Goal: Task Accomplishment & Management: Complete application form

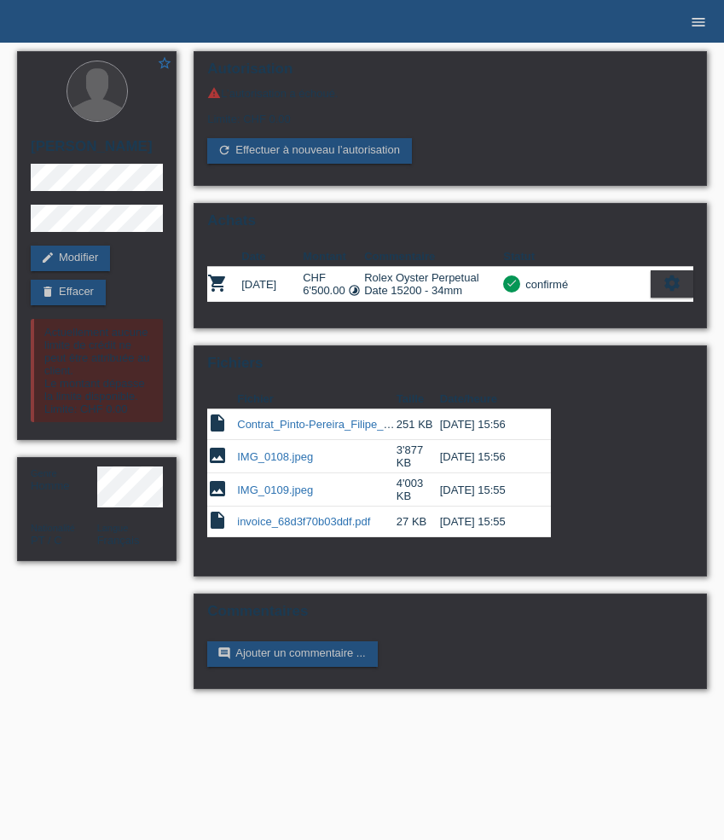
click at [698, 15] on icon "menu" at bounding box center [698, 22] width 17 height 17
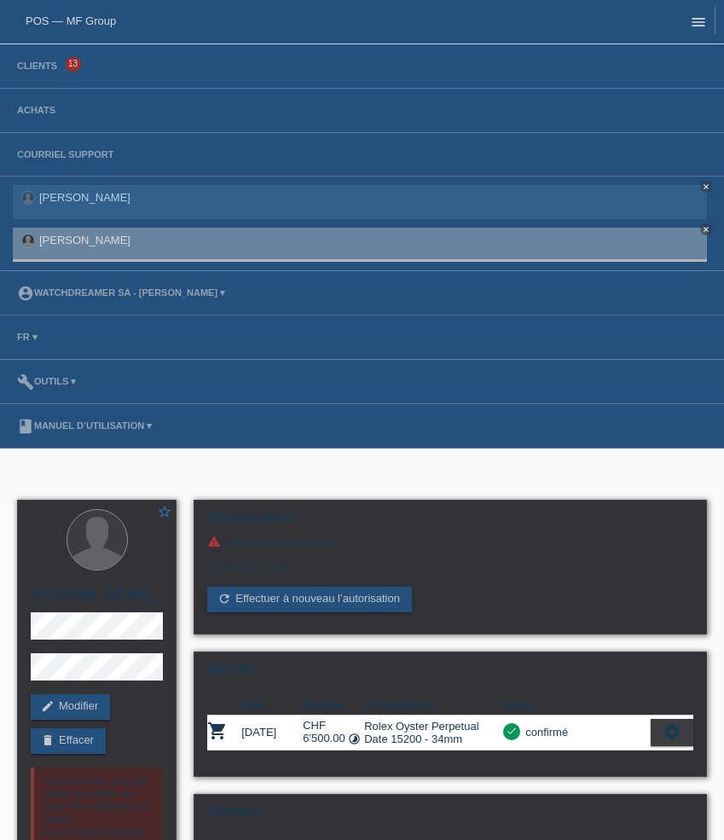
click at [689, 17] on link "menu" at bounding box center [698, 21] width 34 height 10
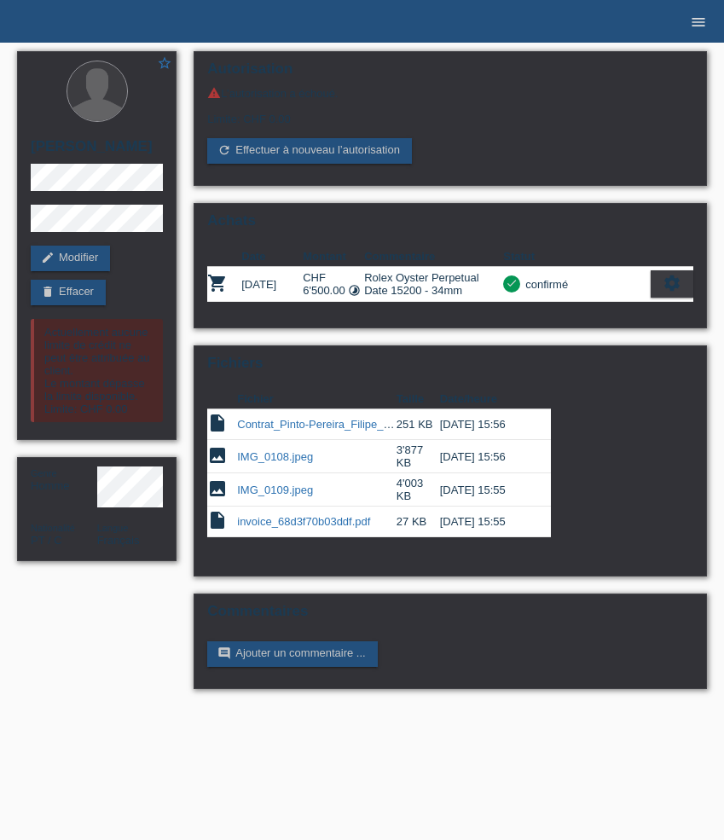
click at [698, 18] on icon "menu" at bounding box center [698, 22] width 17 height 17
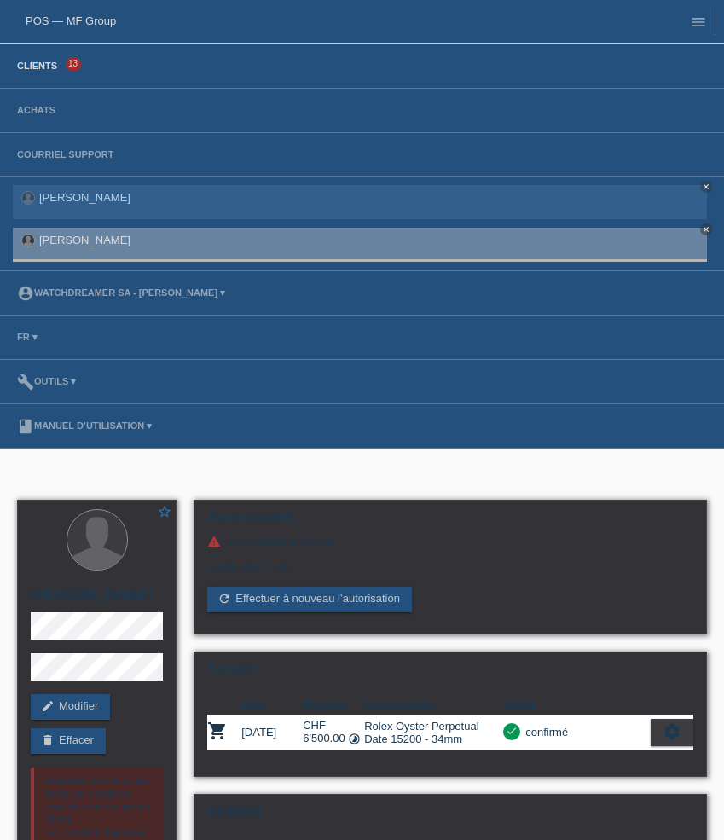
click at [41, 71] on link "Clients" at bounding box center [37, 66] width 57 height 10
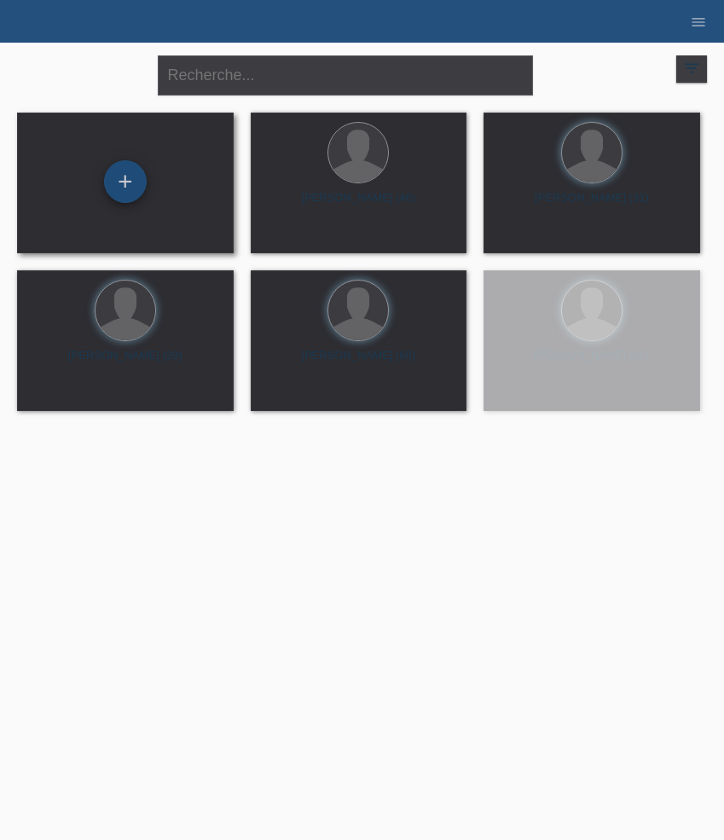
click at [117, 188] on div "+" at bounding box center [125, 181] width 43 height 43
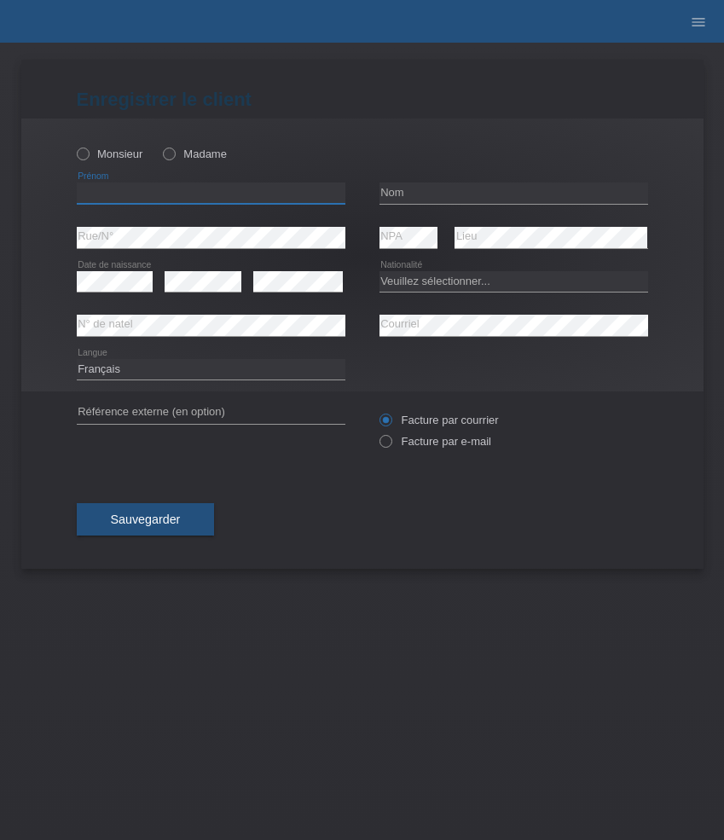
click at [135, 195] on input "text" at bounding box center [211, 192] width 269 height 21
paste input "Istvan"
type input "Istvan"
click at [119, 155] on label "Monsieur" at bounding box center [110, 154] width 67 height 13
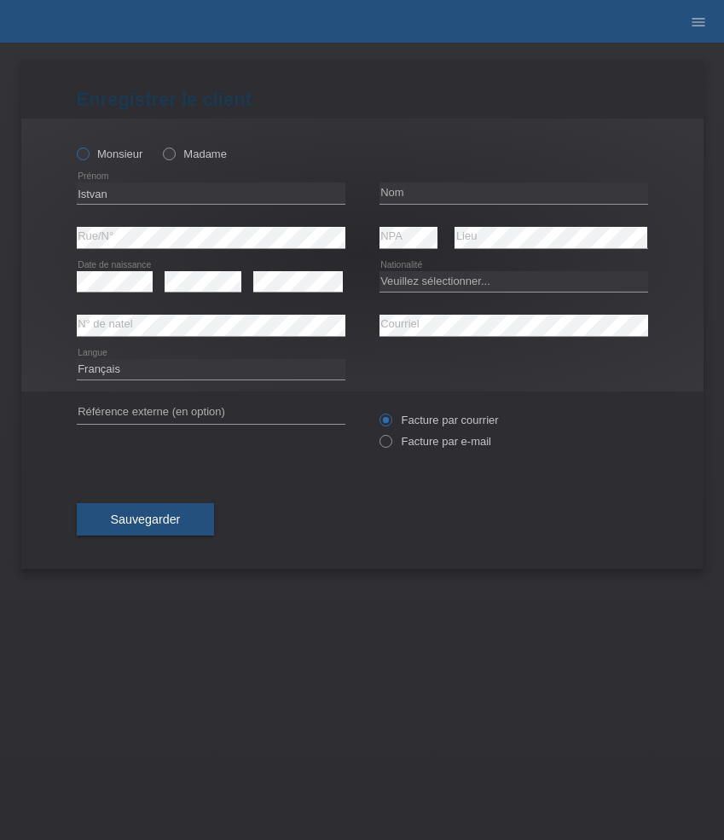
click at [88, 155] on input "Monsieur" at bounding box center [82, 153] width 11 height 11
radio input "true"
click at [449, 184] on input "text" at bounding box center [513, 192] width 269 height 21
paste input "Tamas"
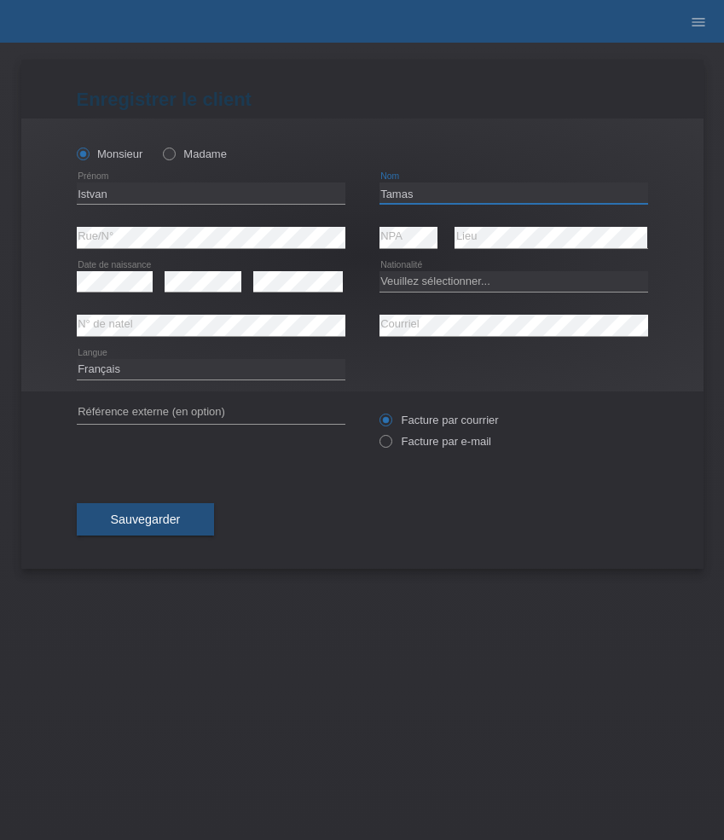
type input "Tamas"
click at [415, 282] on select "Veuillez sélectionner... Suisse Allemagne Autriche Liechtenstein ------------ A…" at bounding box center [513, 281] width 269 height 20
select select "HU"
click at [379, 271] on select "Veuillez sélectionner... Suisse Allemagne Autriche Liechtenstein ------------ A…" at bounding box center [513, 281] width 269 height 20
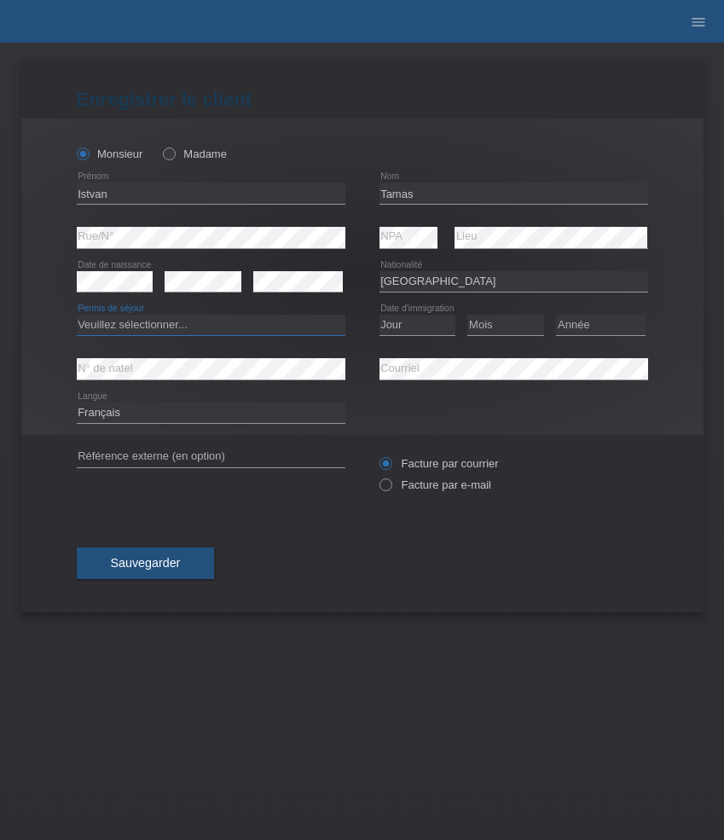
click at [269, 324] on select "Veuillez sélectionner... C B B - Statut de réfugié Autre" at bounding box center [211, 325] width 269 height 20
select select "B"
click at [77, 315] on select "Veuillez sélectionner... C B B - Statut de réfugié Autre" at bounding box center [211, 325] width 269 height 20
click at [396, 330] on select "Jour 01 02 03 04 05 06 07 08 09 10 11" at bounding box center [417, 325] width 77 height 20
select select "01"
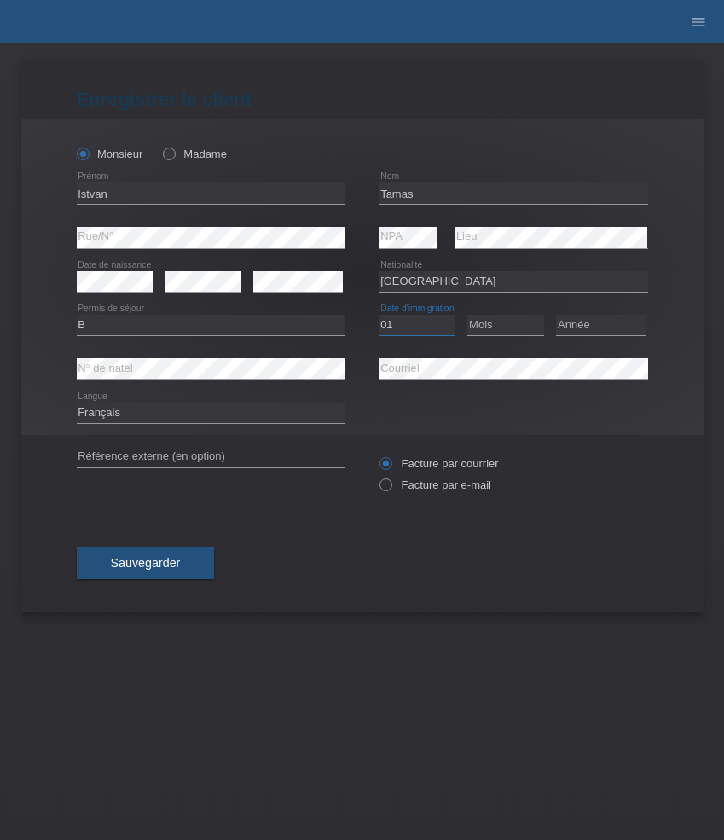
click at [379, 315] on select "Jour 01 02 03 04 05 06 07 08 09 10 11" at bounding box center [417, 325] width 77 height 20
click at [490, 336] on icon at bounding box center [505, 335] width 77 height 1
click at [492, 328] on select "Mois 01 02 03 04 05 06 07 08 09 10 11" at bounding box center [505, 325] width 77 height 20
select select "07"
click at [467, 315] on select "Mois 01 02 03 04 05 06 07 08 09 10 11" at bounding box center [505, 325] width 77 height 20
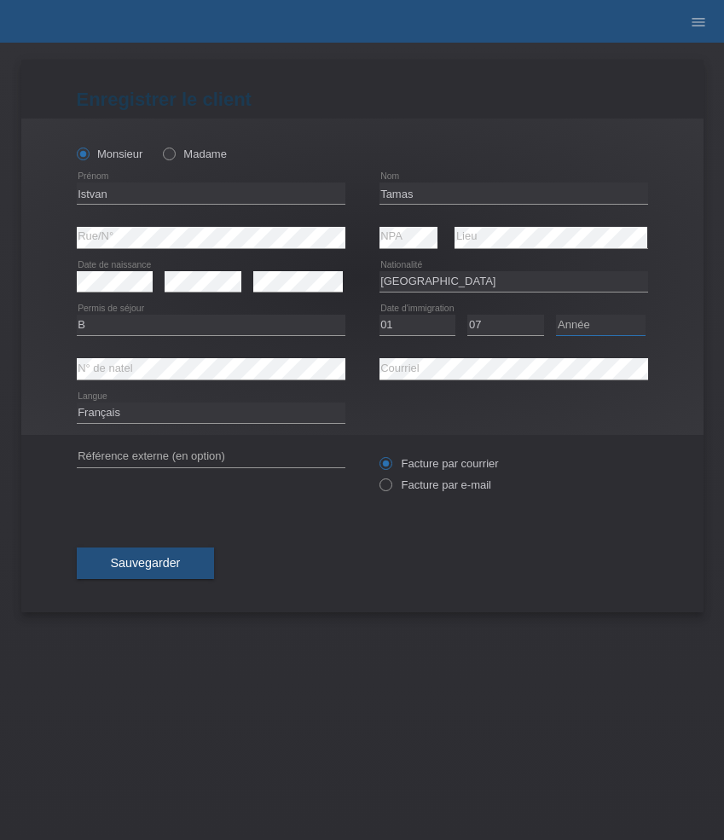
click at [584, 330] on select "Année 2025 2024 2023 2022 2021 2020 2019 2018 2017 2016 2015 2014 2013 2012 201…" at bounding box center [601, 325] width 90 height 20
select select "2016"
click at [556, 315] on select "Année 2025 2024 2023 2022 2021 2020 2019 2018 2017 2016 2015 2014 2013 2012 201…" at bounding box center [601, 325] width 90 height 20
click at [443, 483] on label "Facture par e-mail" at bounding box center [435, 484] width 112 height 13
click at [390, 483] on input "Facture par e-mail" at bounding box center [384, 488] width 11 height 21
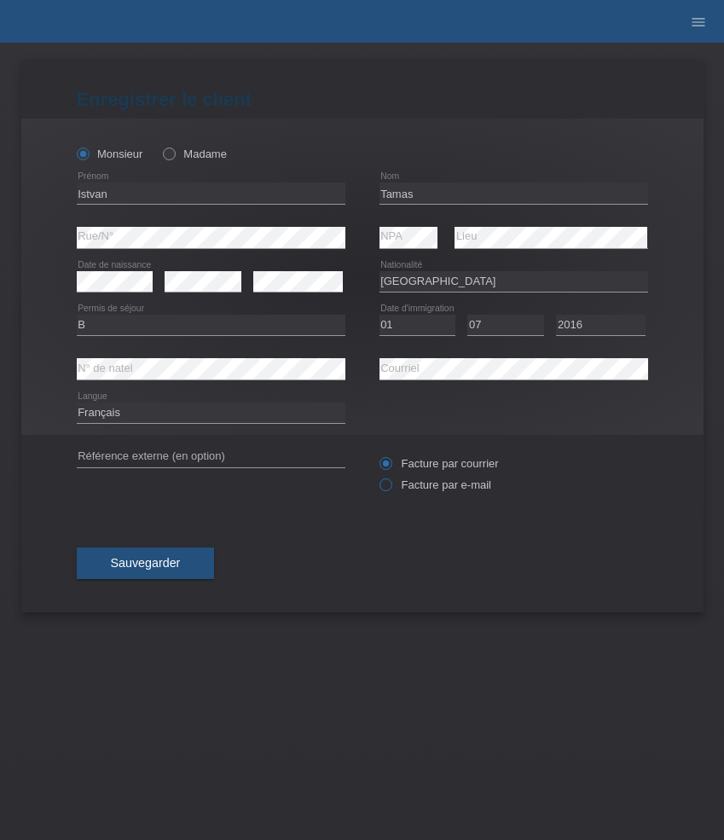
radio input "true"
click at [299, 410] on select "Deutsch Français Italiano English" at bounding box center [211, 412] width 269 height 20
select select "de"
click at [77, 403] on select "Deutsch Français Italiano English" at bounding box center [211, 412] width 269 height 20
click at [172, 559] on span "Sauvegarder" at bounding box center [146, 563] width 70 height 14
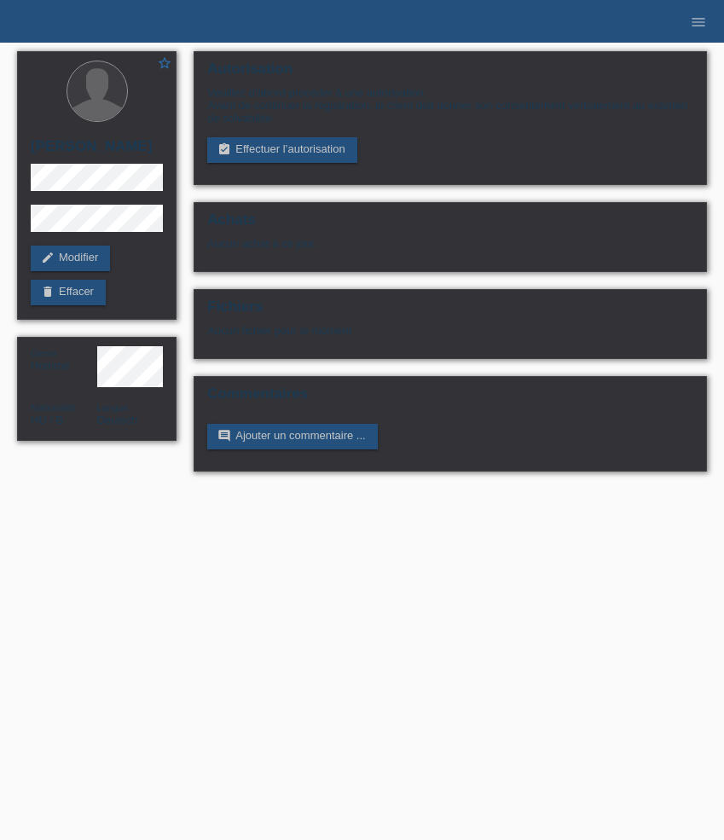
click at [298, 149] on link "assignment_turned_in Effectuer l’autorisation" at bounding box center [281, 150] width 149 height 26
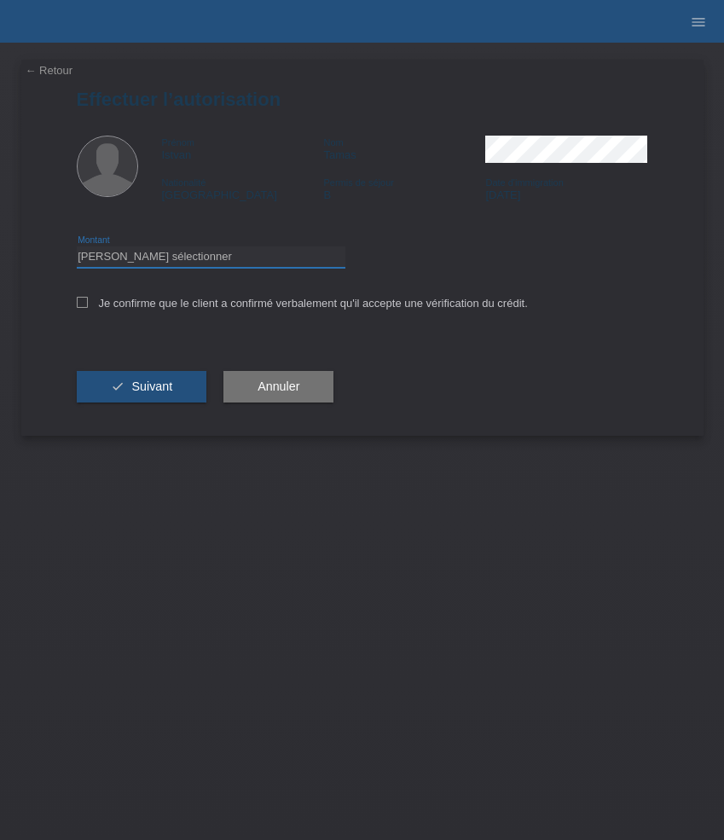
click at [287, 267] on select "Veuillez sélectionner CHF 1.00 - CHF 499.00 CHF 500.00 - CHF 1'999.00 CHF 2'000…" at bounding box center [211, 256] width 269 height 20
select select "3"
click at [77, 249] on select "Veuillez sélectionner CHF 1.00 - CHF 499.00 CHF 500.00 - CHF 1'999.00 CHF 2'000…" at bounding box center [211, 256] width 269 height 20
click at [239, 308] on label "Je confirme que le client a confirmé verbalement qu'il accepte une vérification…" at bounding box center [302, 303] width 451 height 13
click at [88, 308] on input "Je confirme que le client a confirmé verbalement qu'il accepte une vérification…" at bounding box center [82, 302] width 11 height 11
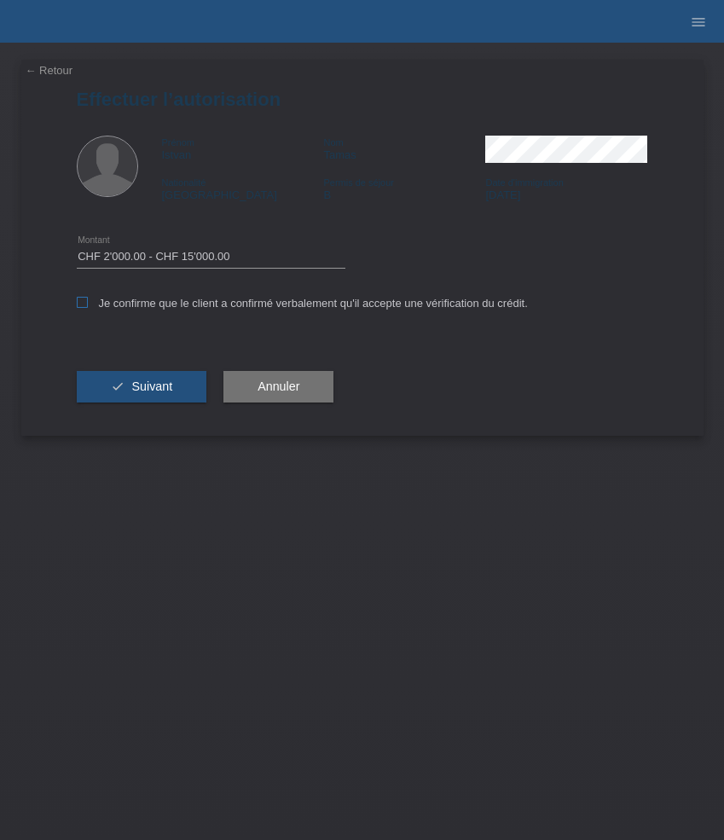
checkbox input "true"
click at [171, 379] on button "check Suivant" at bounding box center [142, 387] width 130 height 32
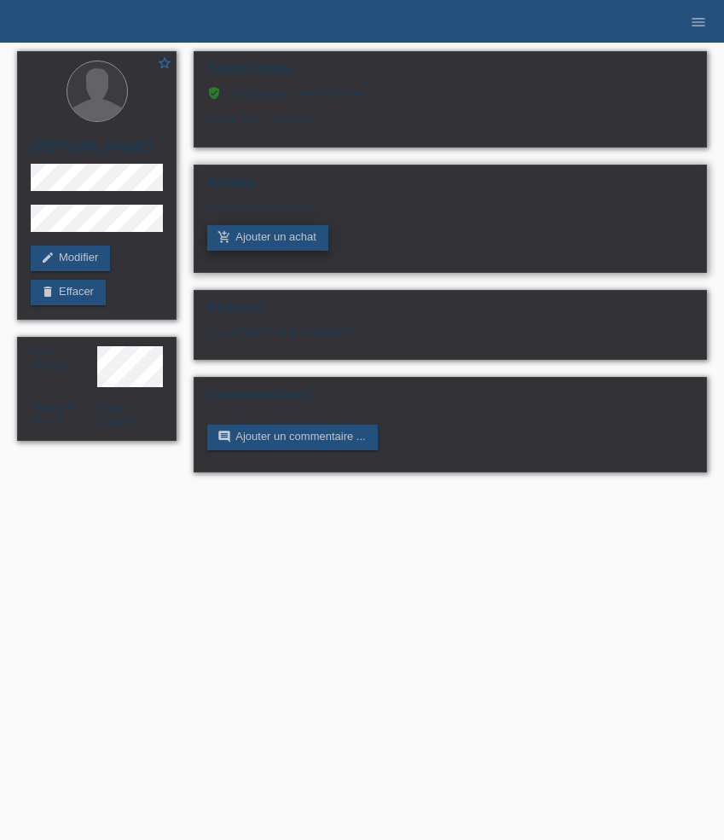
click at [275, 243] on link "add_shopping_cart Ajouter un achat" at bounding box center [267, 238] width 121 height 26
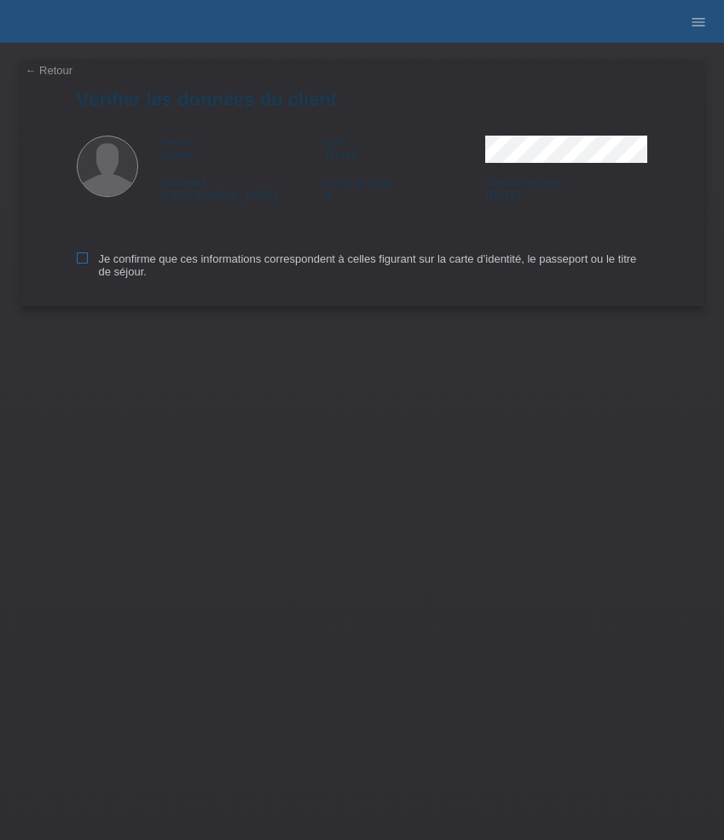
click at [117, 263] on label "Je confirme que ces informations correspondent à celles figurant sur la carte d…" at bounding box center [362, 265] width 571 height 26
click at [88, 263] on input "Je confirme que ces informations correspondent à celles figurant sur la carte d…" at bounding box center [82, 257] width 11 height 11
checkbox input "true"
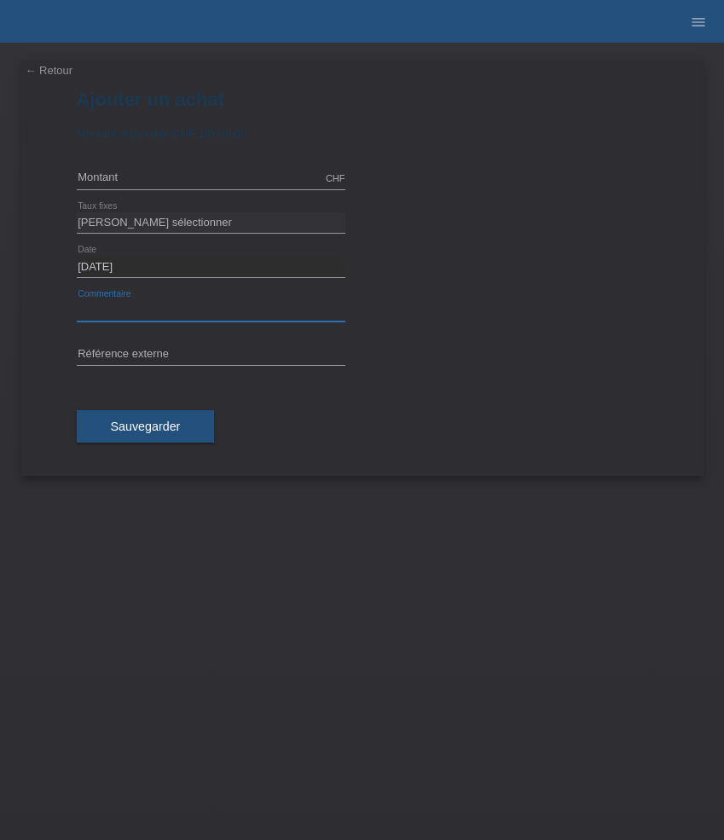
click at [187, 309] on input "text" at bounding box center [211, 310] width 269 height 21
paste input "Omega Seamaster Planet Ocean 600M - 45.5mm 215.32.46.51.01.001"
type input "Omega Seamaster Planet Ocean 600M - 45.5mm 215.32.46.51.01.001"
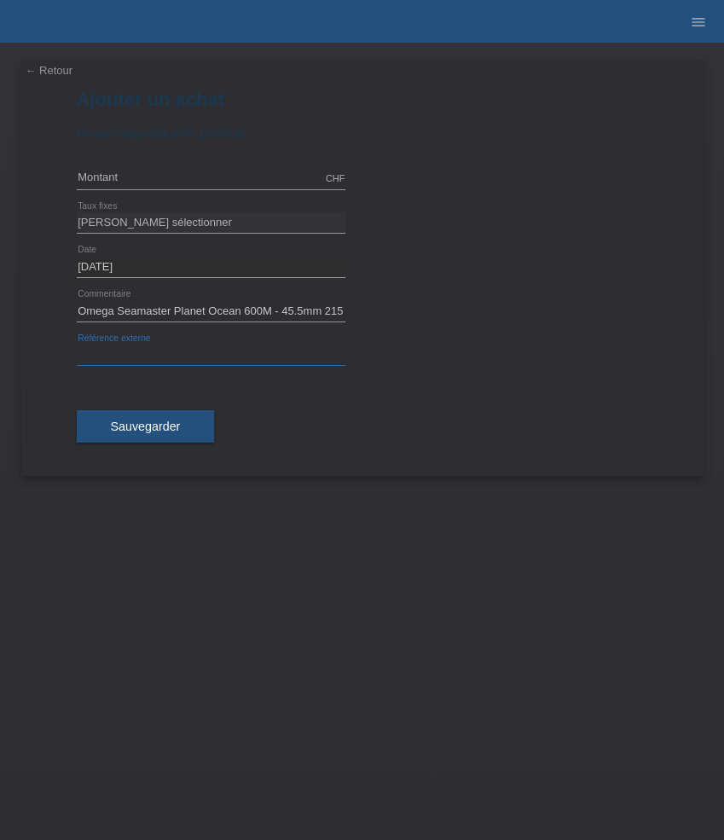
click at [216, 356] on input "text" at bounding box center [211, 354] width 269 height 21
paste input "531251"
type input "531251"
click at [171, 175] on input "text" at bounding box center [211, 178] width 269 height 21
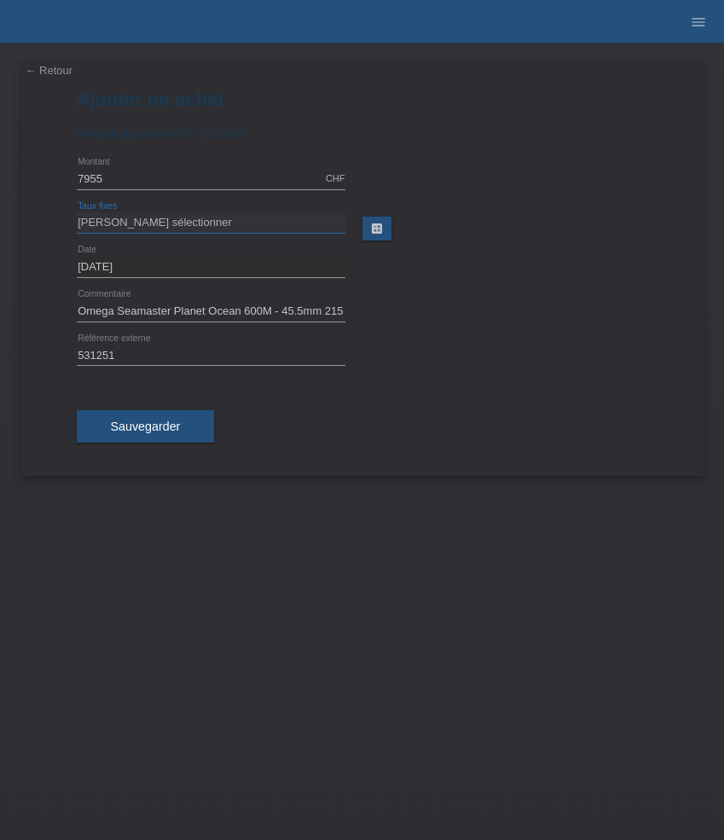
type input "7955.00"
click at [178, 222] on select "Veuillez sélectionner 6 versements 12 versements 24 versements 36 versements 48…" at bounding box center [211, 222] width 269 height 20
select select "626"
click at [77, 212] on select "Veuillez sélectionner 6 versements 12 versements 24 versements 36 versements 48…" at bounding box center [211, 222] width 269 height 20
click at [163, 427] on span "Sauvegarder" at bounding box center [146, 426] width 70 height 14
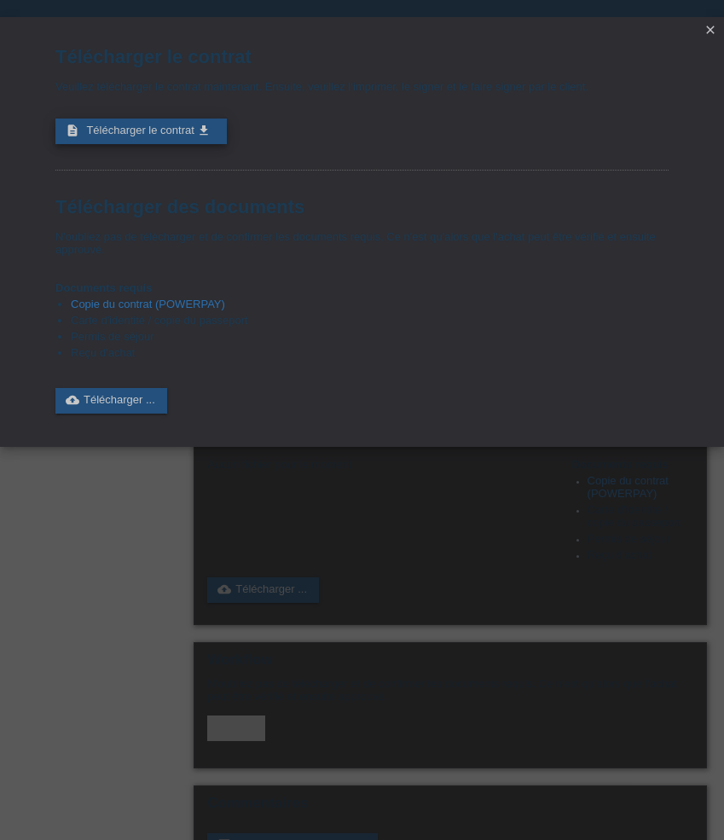
click at [173, 144] on link "description Télécharger le contrat get_app" at bounding box center [140, 132] width 171 height 26
